Goal: Task Accomplishment & Management: Manage account settings

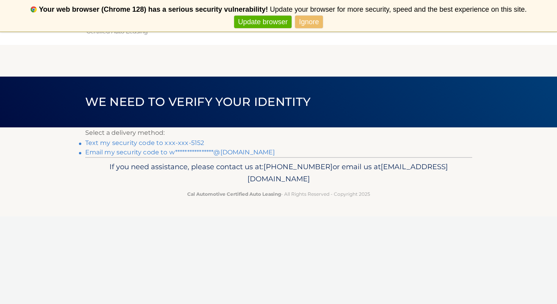
click at [120, 144] on link "Text my security code to xxx-xxx-5152" at bounding box center [144, 142] width 119 height 7
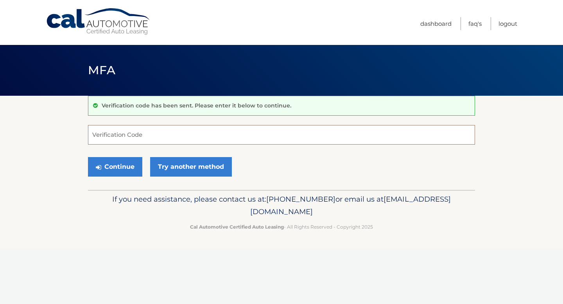
click at [120, 139] on input "Verification Code" at bounding box center [281, 135] width 387 height 20
type input "408607"
click at [95, 173] on button "Continue" at bounding box center [115, 167] width 54 height 20
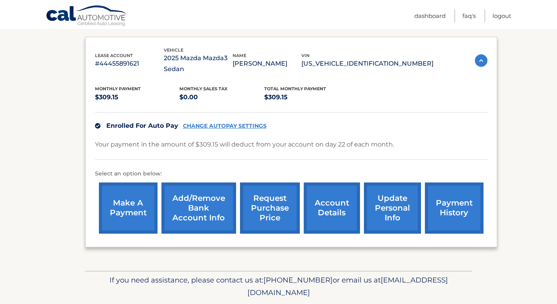
scroll to position [127, 0]
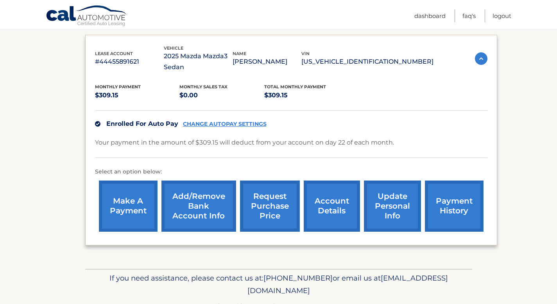
click at [130, 211] on link "make a payment" at bounding box center [128, 206] width 59 height 51
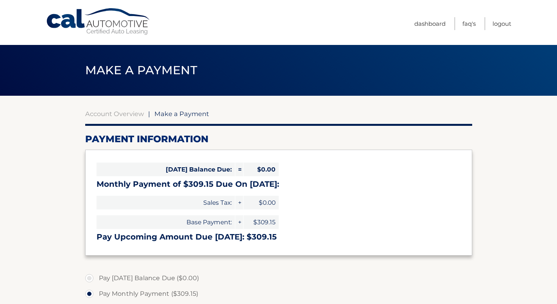
select select "MDI0ZTI1OWQtNmM1OS00NzkwLWFkMjItNTNiZWQ1YzVhMTUw"
click at [127, 113] on link "Account Overview" at bounding box center [114, 114] width 59 height 8
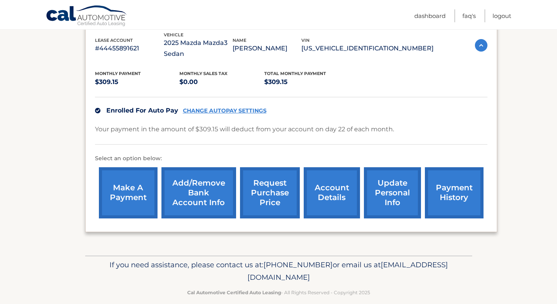
scroll to position [151, 0]
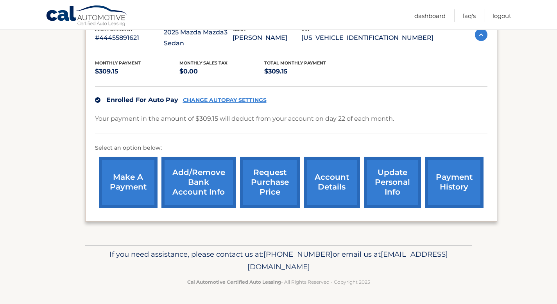
click at [470, 182] on link "payment history" at bounding box center [454, 182] width 59 height 51
